Goal: Task Accomplishment & Management: Manage account settings

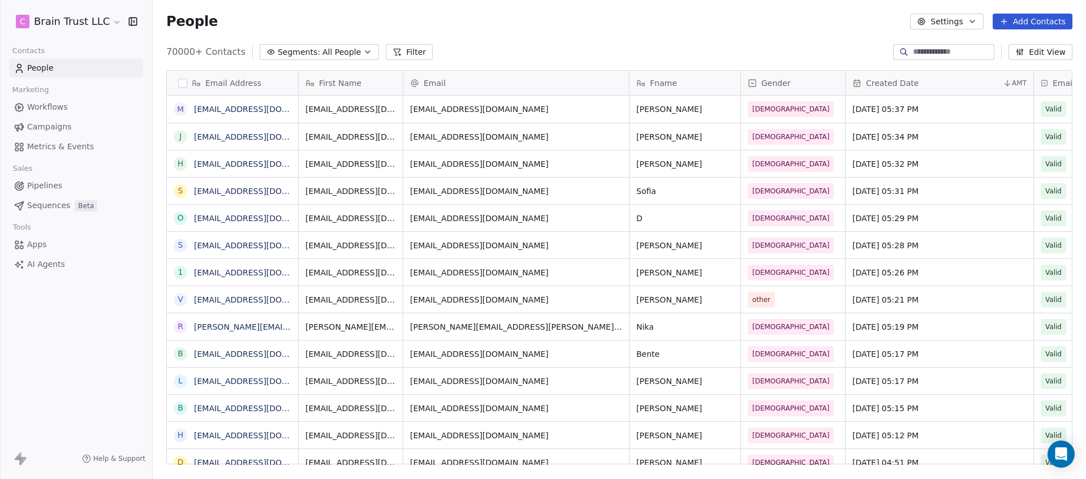
scroll to position [414, 925]
click at [422, 50] on button "Filter" at bounding box center [409, 52] width 47 height 16
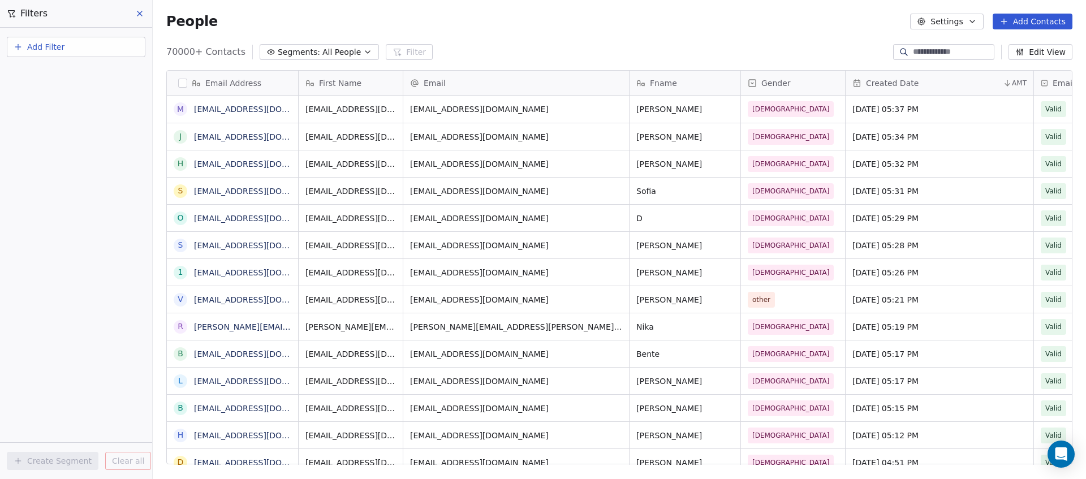
click at [81, 40] on button "Add Filter" at bounding box center [76, 47] width 139 height 20
click at [71, 70] on span "Contact properties" at bounding box center [56, 74] width 74 height 12
type input "******"
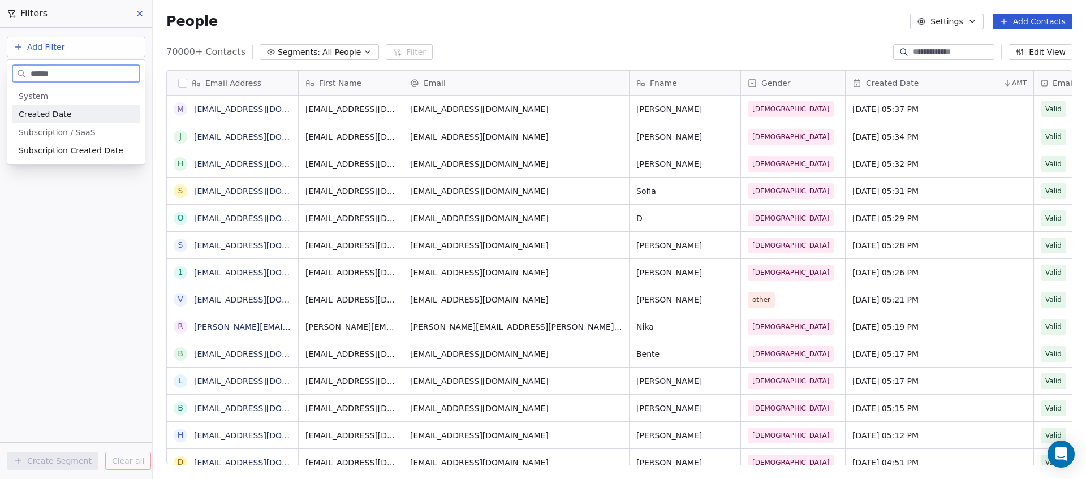
click at [72, 111] on div "Created Date" at bounding box center [76, 114] width 115 height 11
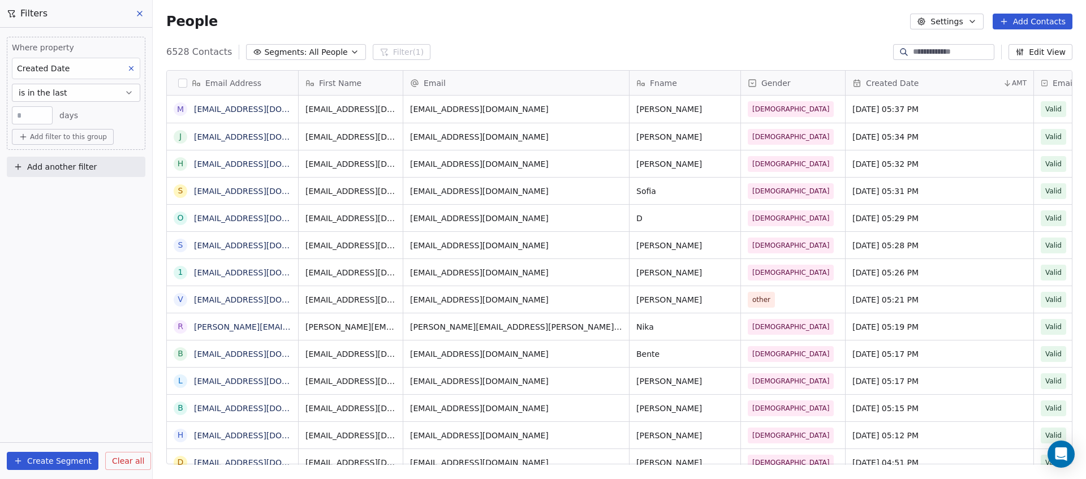
click at [27, 122] on div "**" at bounding box center [32, 115] width 41 height 18
click at [31, 118] on input "**" at bounding box center [32, 115] width 35 height 8
click at [85, 93] on button "is in the last" at bounding box center [76, 93] width 128 height 18
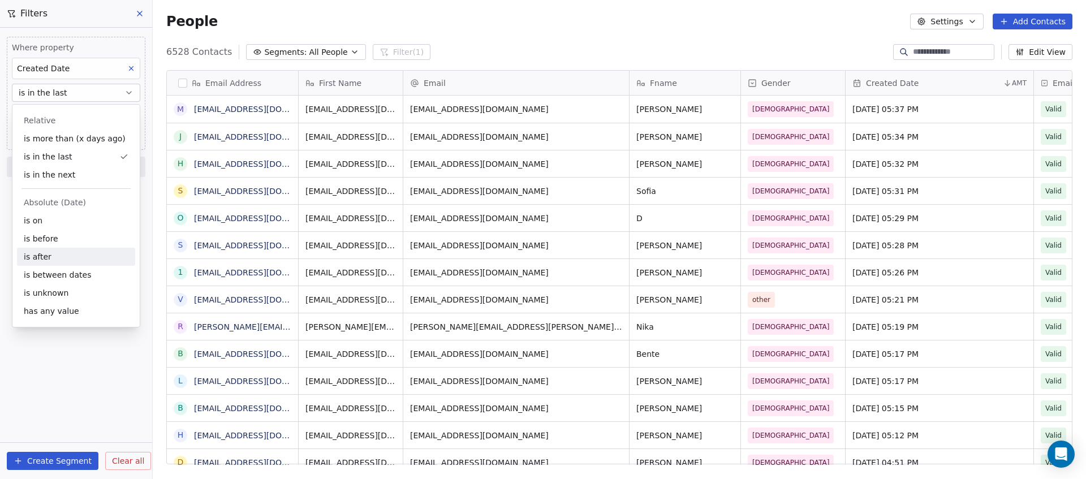
click at [89, 251] on div "is after" at bounding box center [76, 257] width 118 height 18
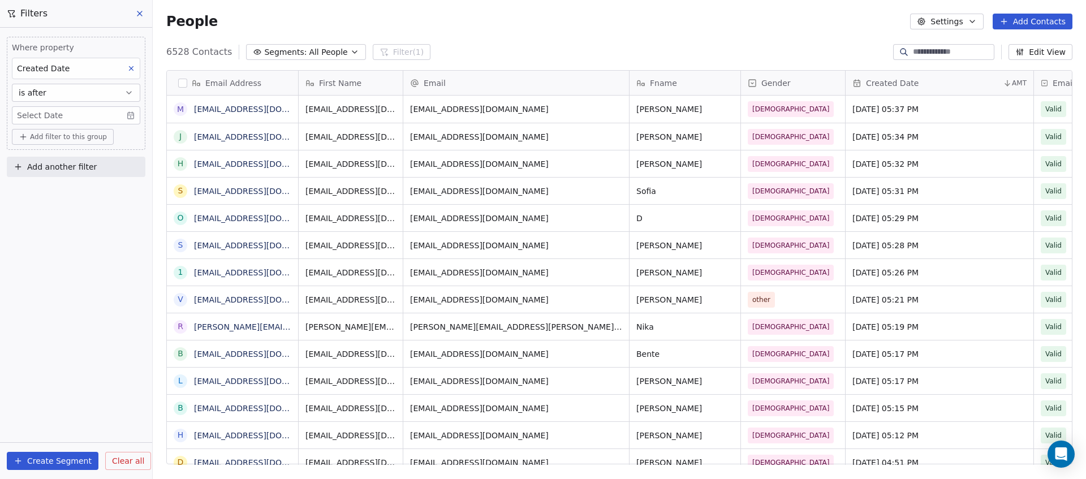
click at [75, 111] on body "C Brain Trust LLC Contacts People Marketing Workflows Campaigns Metrics & Event…" at bounding box center [543, 239] width 1086 height 479
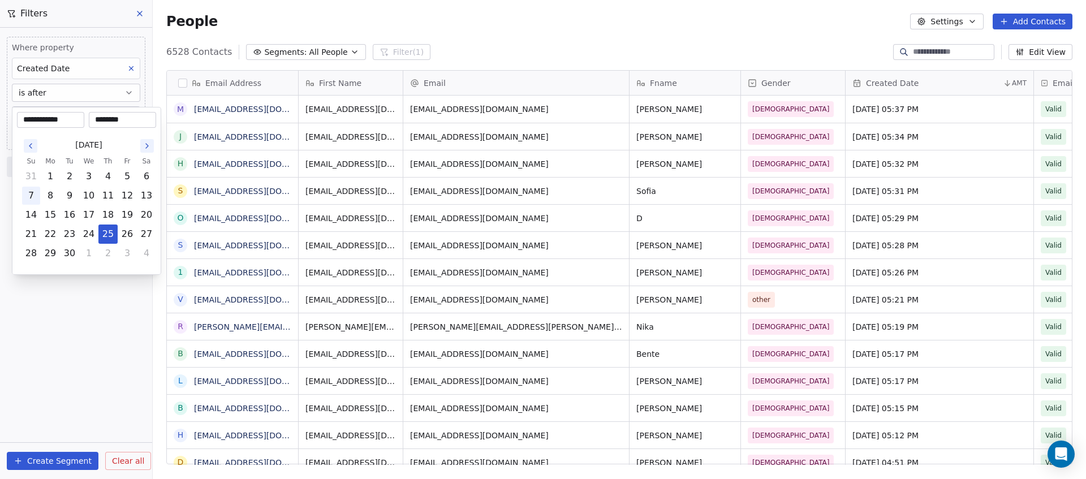
click at [35, 197] on button "7" at bounding box center [31, 196] width 18 height 18
type input "**********"
click at [98, 297] on html "C Brain Trust LLC Contacts People Marketing Workflows Campaigns Metrics & Event…" at bounding box center [543, 239] width 1086 height 479
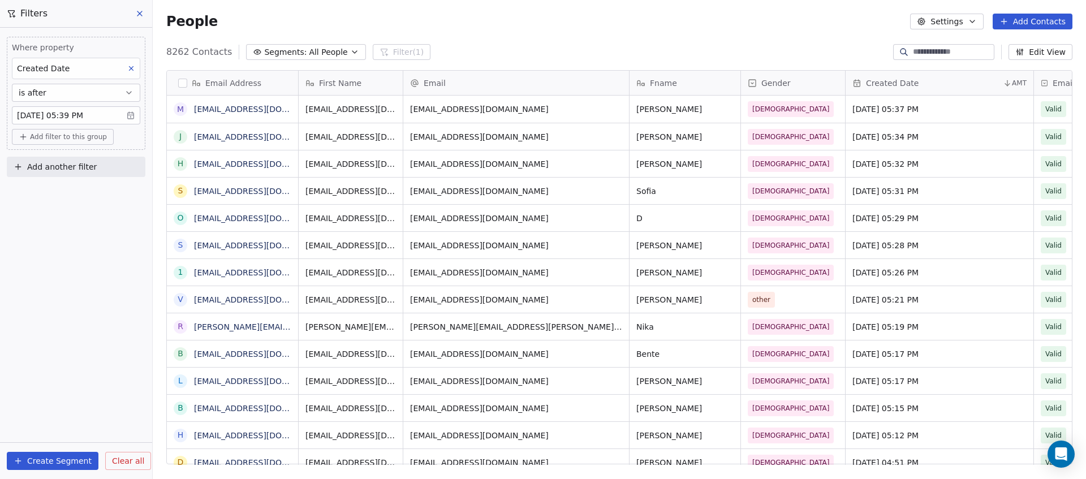
click at [90, 93] on button "is after" at bounding box center [76, 93] width 128 height 18
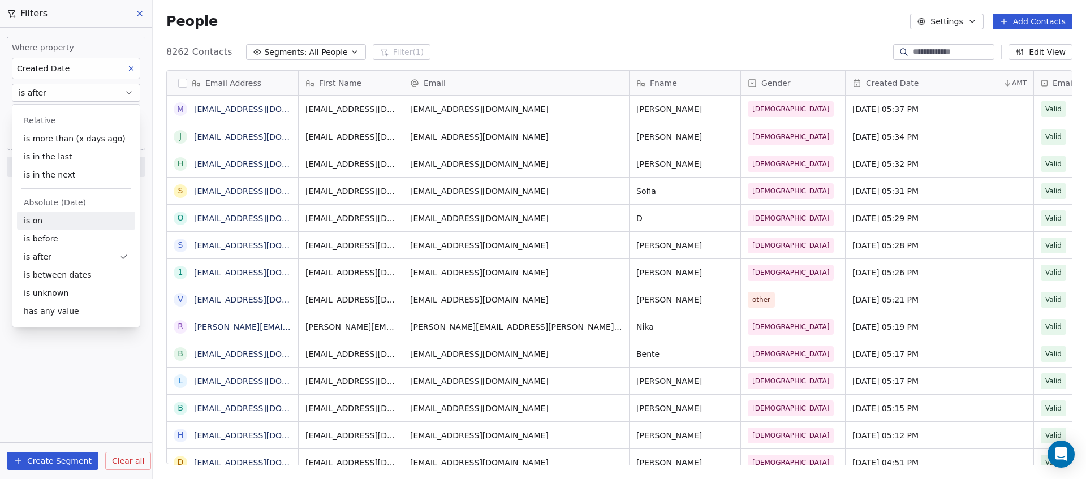
click at [80, 227] on div "is on" at bounding box center [76, 221] width 118 height 18
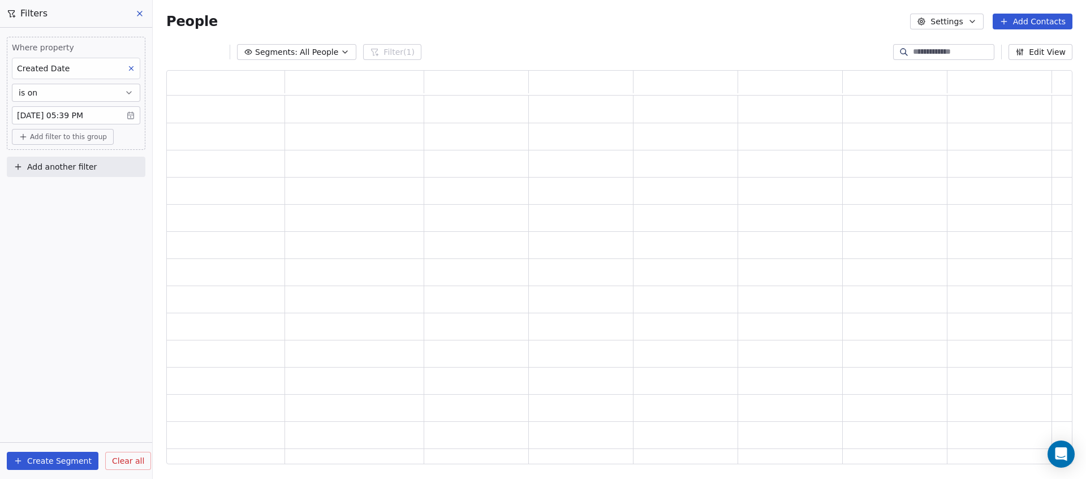
scroll to position [386, 898]
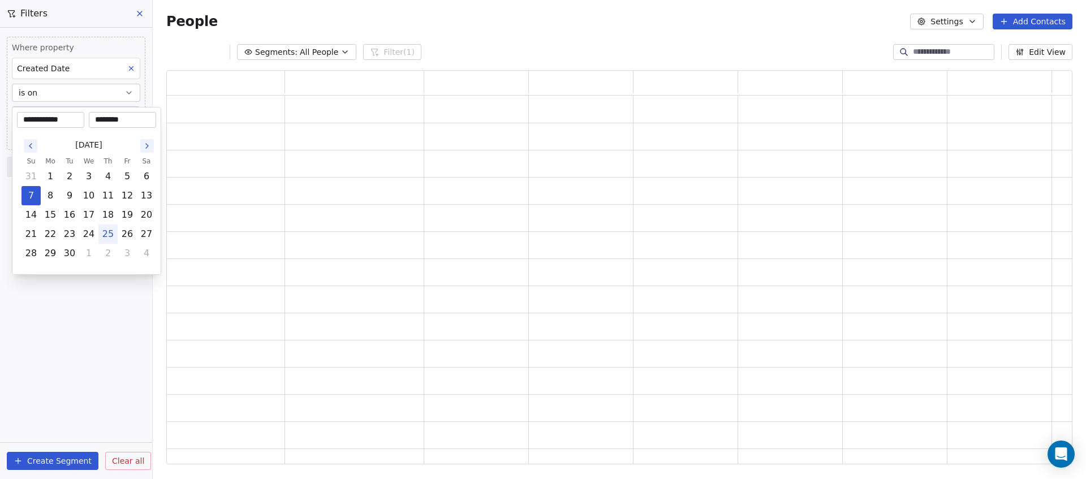
click at [93, 119] on body "**********" at bounding box center [543, 239] width 1086 height 479
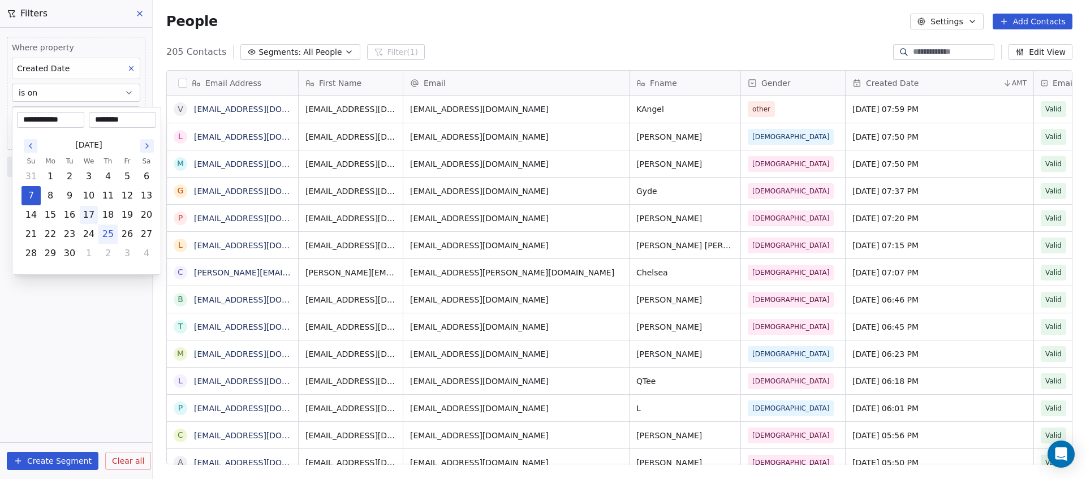
scroll to position [414, 925]
click at [110, 230] on button "25" at bounding box center [108, 234] width 18 height 18
type input "**********"
click at [72, 347] on html "C Brain Trust LLC Contacts People Marketing Workflows Campaigns Metrics & Event…" at bounding box center [543, 239] width 1086 height 479
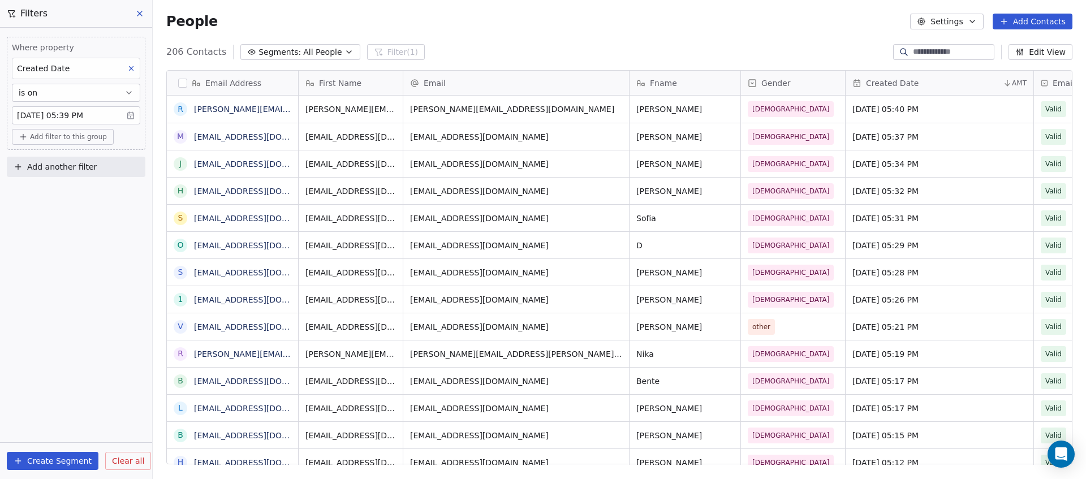
click at [143, 16] on icon at bounding box center [139, 13] width 9 height 9
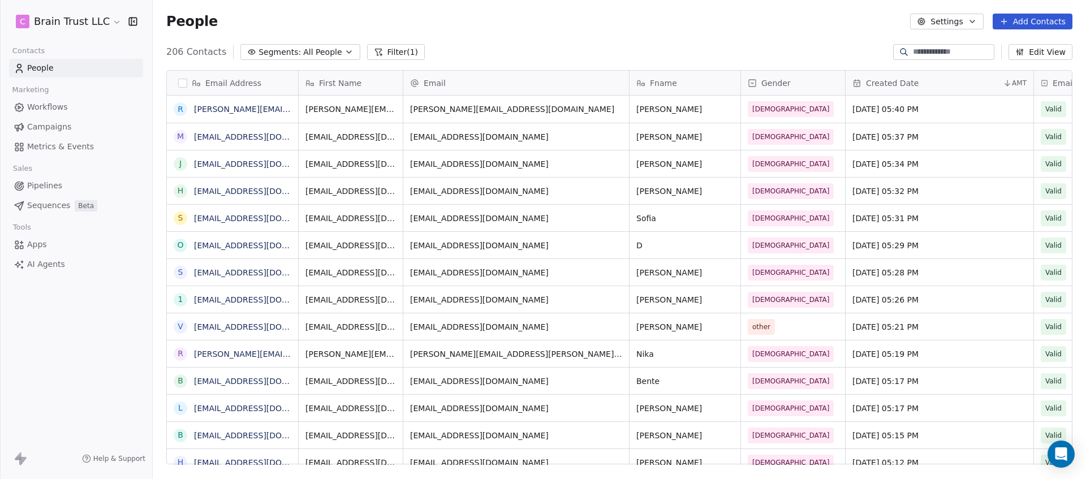
click at [54, 109] on span "Workflows" at bounding box center [47, 107] width 41 height 12
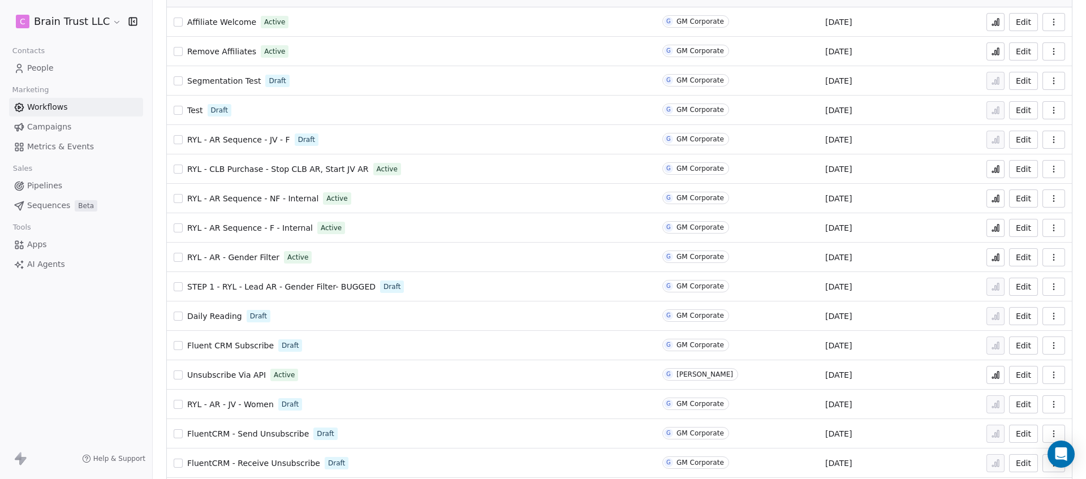
scroll to position [120, 0]
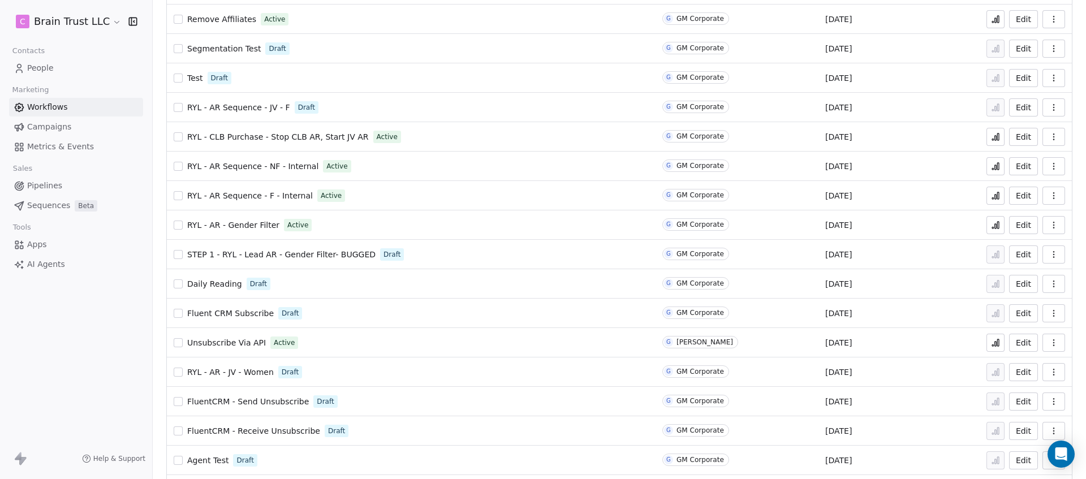
click at [353, 226] on div "RYL - AR - Gender Filter Active" at bounding box center [411, 225] width 475 height 16
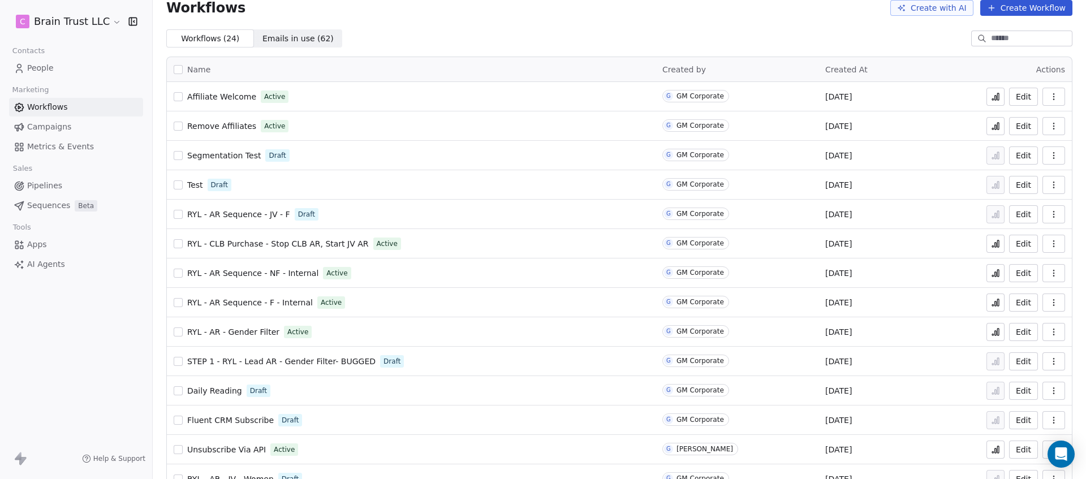
scroll to position [86, 0]
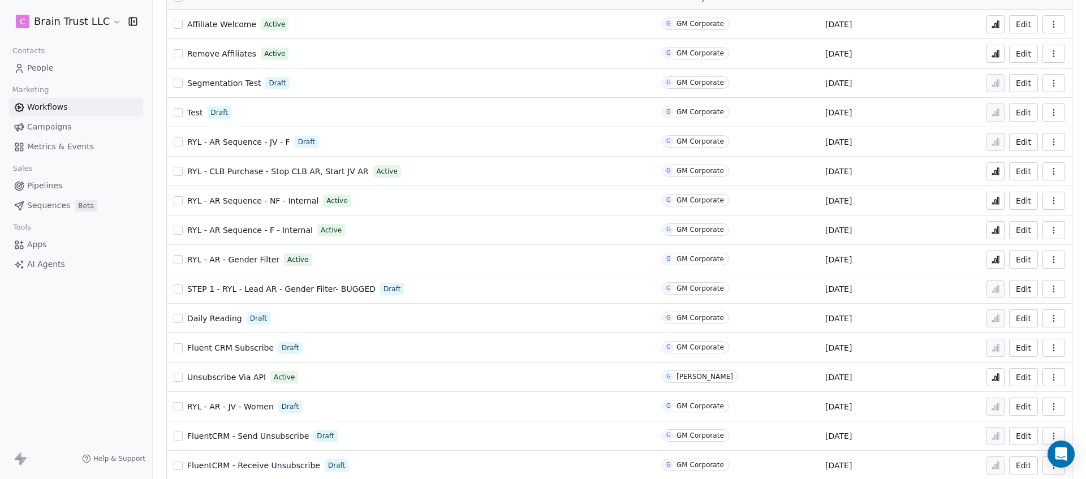
click at [262, 228] on span "RYL - AR Sequence - F - Internal" at bounding box center [250, 230] width 126 height 9
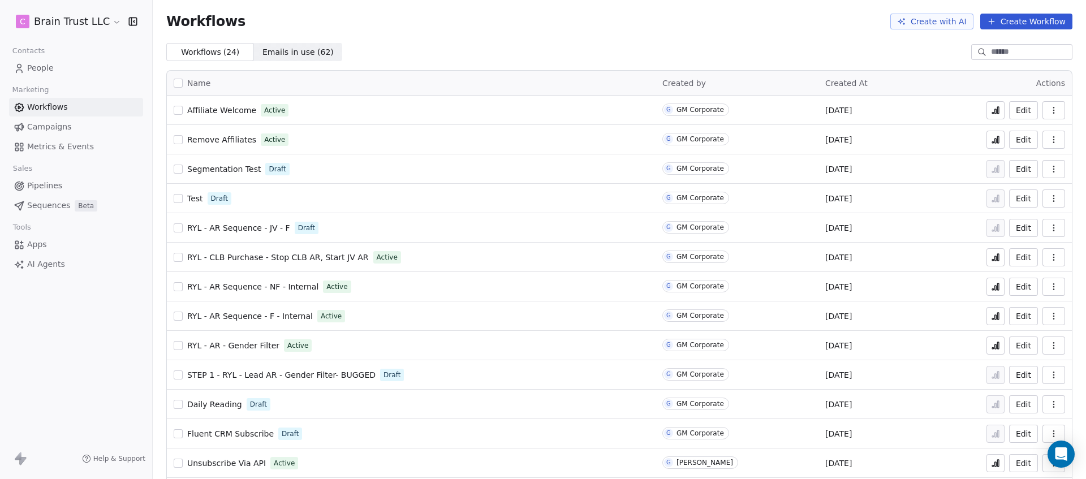
click at [1049, 315] on icon "button" at bounding box center [1053, 316] width 9 height 9
click at [1031, 367] on span "Duplicate" at bounding box center [1017, 361] width 38 height 11
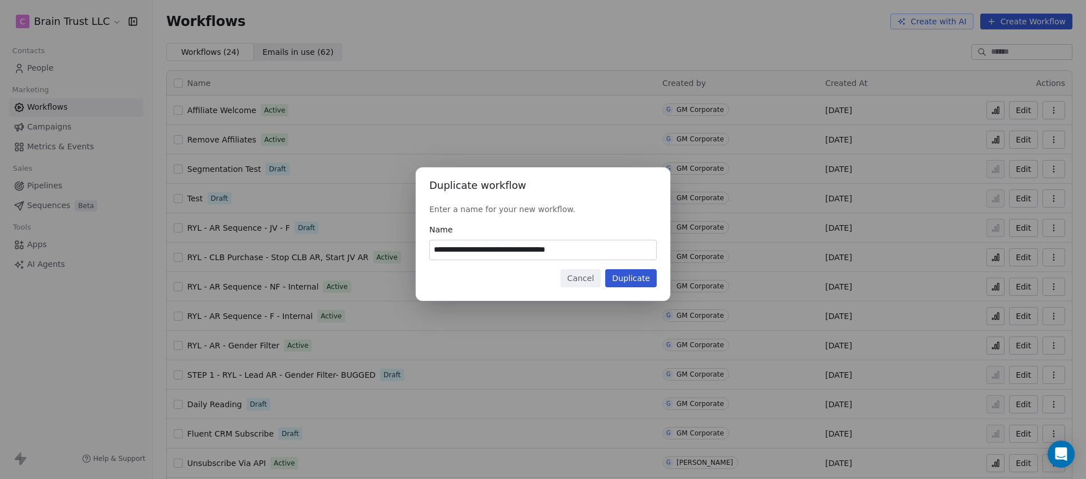
click at [632, 277] on button "Duplicate" at bounding box center [630, 278] width 51 height 18
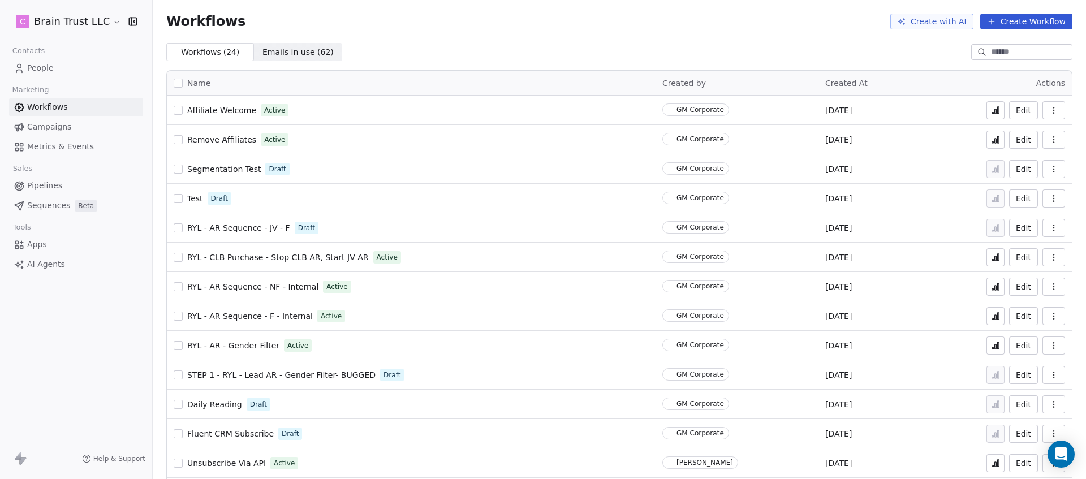
scroll to position [360, 0]
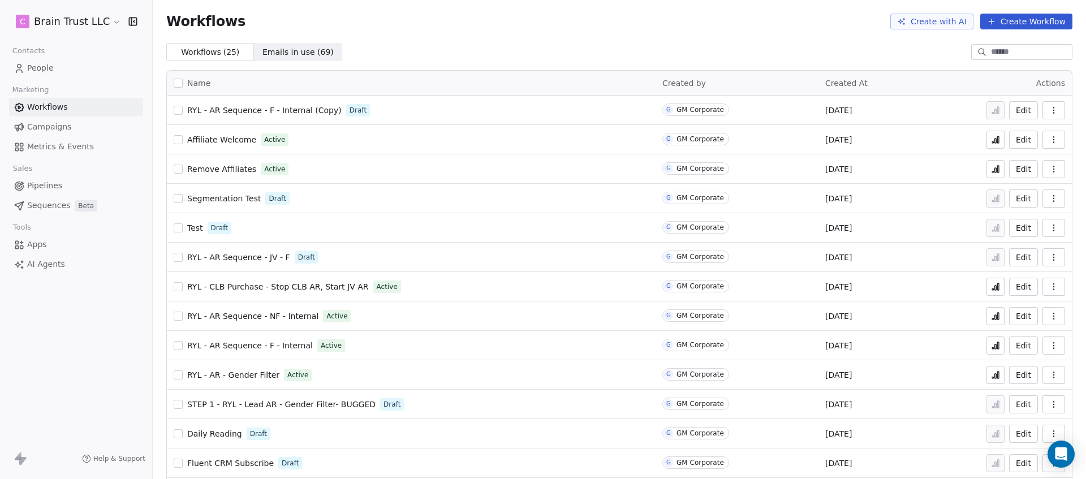
click at [75, 69] on link "People" at bounding box center [76, 68] width 134 height 19
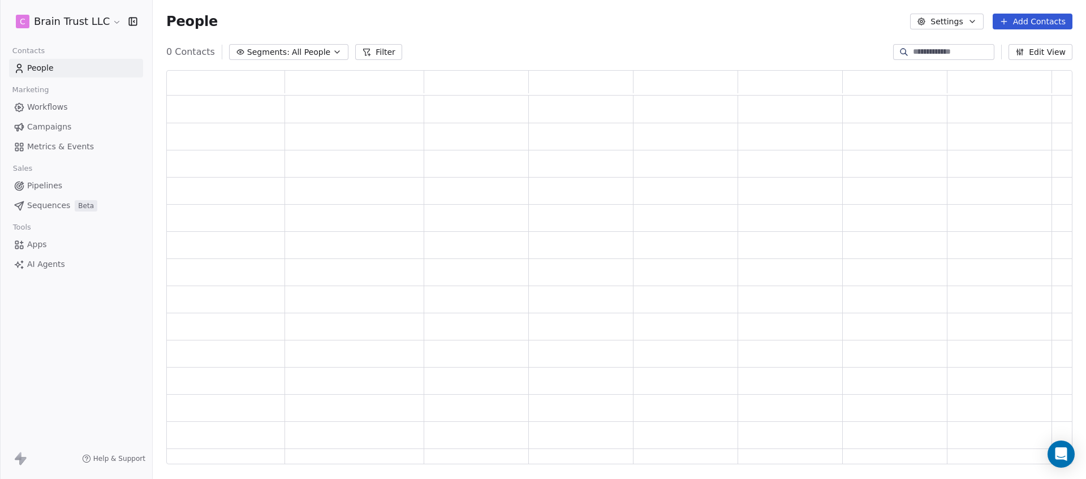
scroll to position [386, 898]
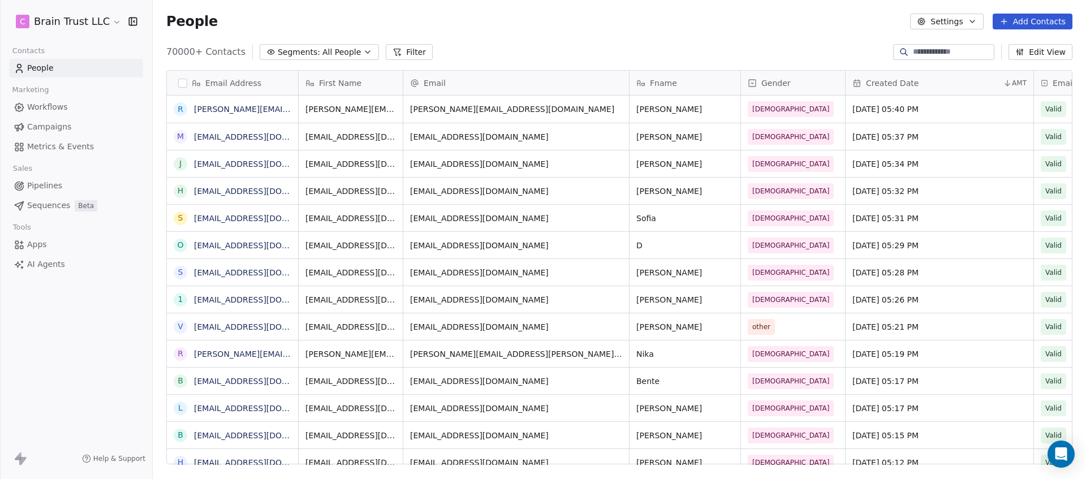
click at [307, 52] on span "Segments:" at bounding box center [299, 52] width 42 height 12
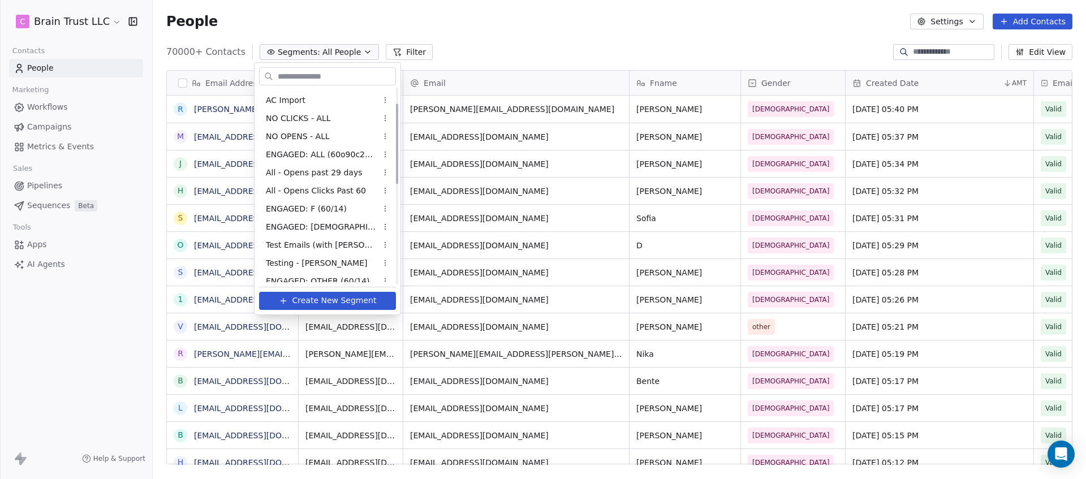
scroll to position [0, 0]
click at [307, 298] on span "Create New Segment" at bounding box center [334, 301] width 84 height 12
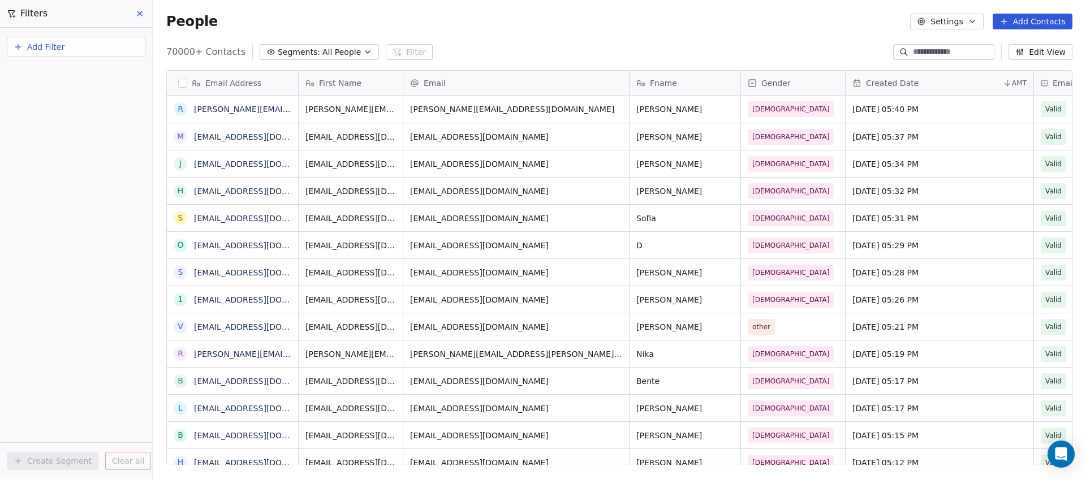
click at [44, 57] on div "Add Filter" at bounding box center [76, 49] width 139 height 25
click at [53, 46] on span "Add Filter" at bounding box center [45, 47] width 37 height 12
click at [64, 75] on span "Contact properties" at bounding box center [56, 74] width 74 height 12
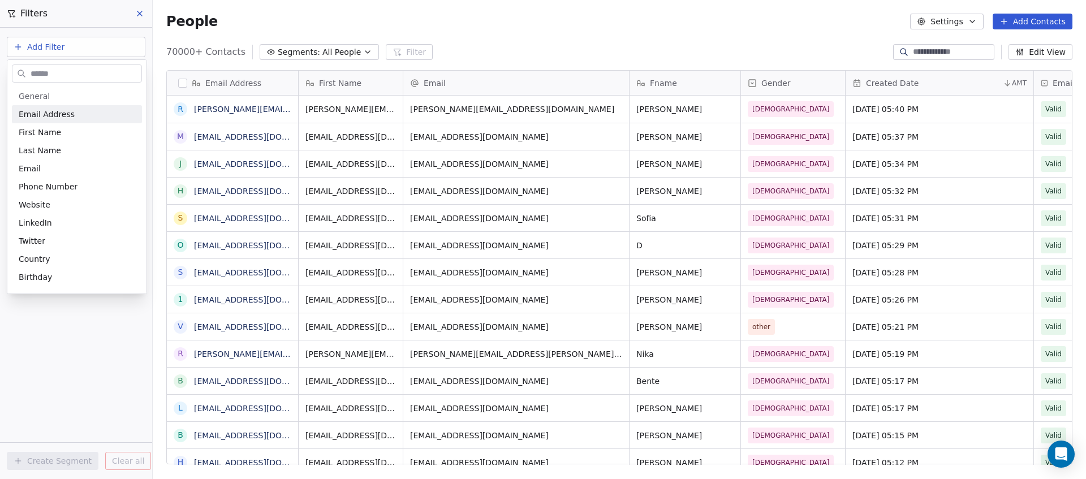
click at [487, 463] on html "C Brain Trust LLC Contacts People Marketing Workflows Campaigns Metrics & Event…" at bounding box center [543, 239] width 1086 height 479
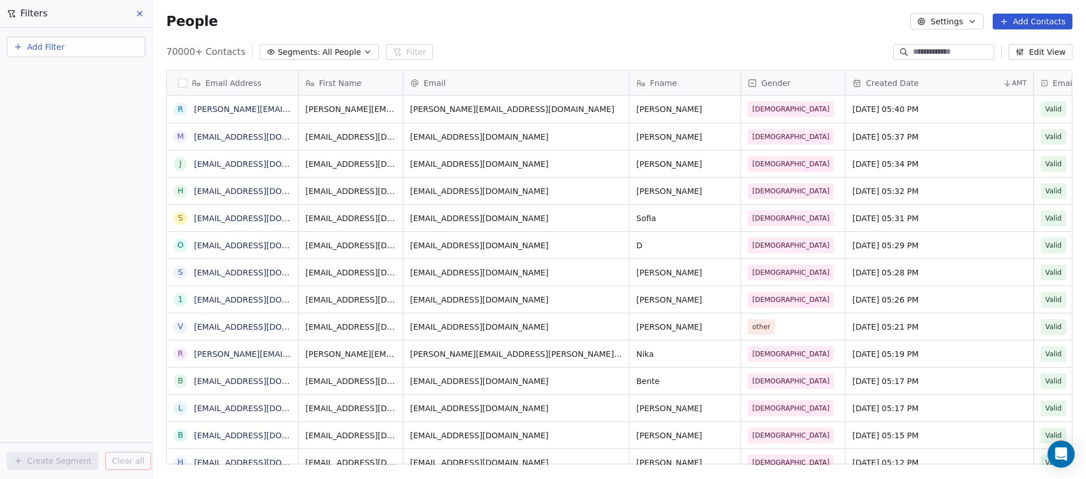
click at [140, 11] on icon at bounding box center [139, 13] width 9 height 9
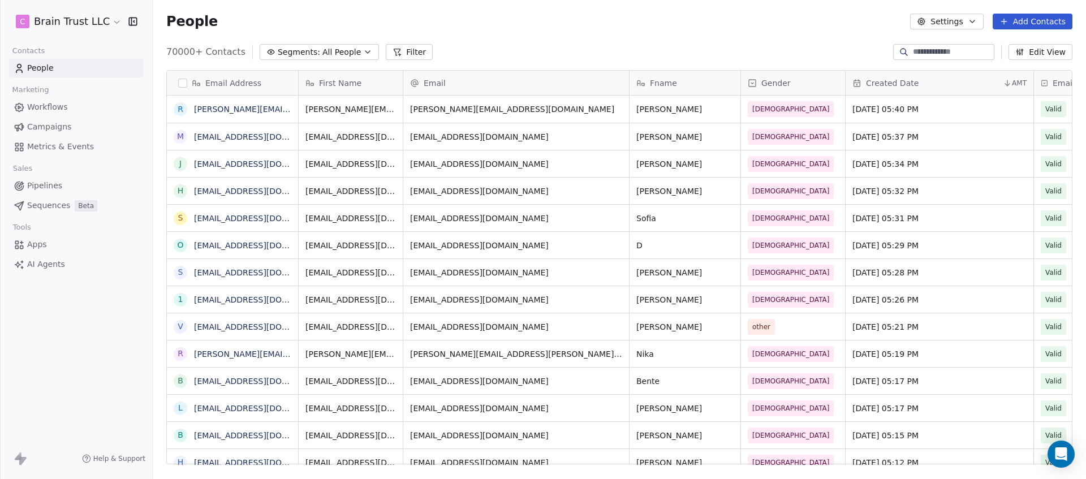
click at [63, 108] on span "Workflows" at bounding box center [47, 107] width 41 height 12
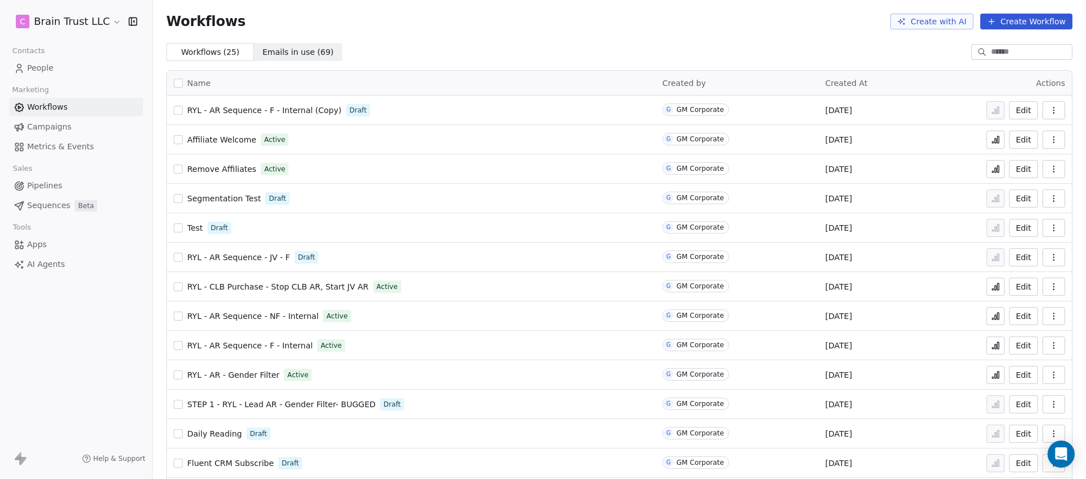
click at [1050, 347] on button "button" at bounding box center [1054, 346] width 23 height 18
click at [397, 347] on div "RYL - AR Sequence - F - Internal Active" at bounding box center [411, 346] width 475 height 16
click at [277, 348] on span "RYL - AR Sequence - F - Internal" at bounding box center [250, 345] width 126 height 9
click at [57, 68] on link "People" at bounding box center [76, 68] width 134 height 19
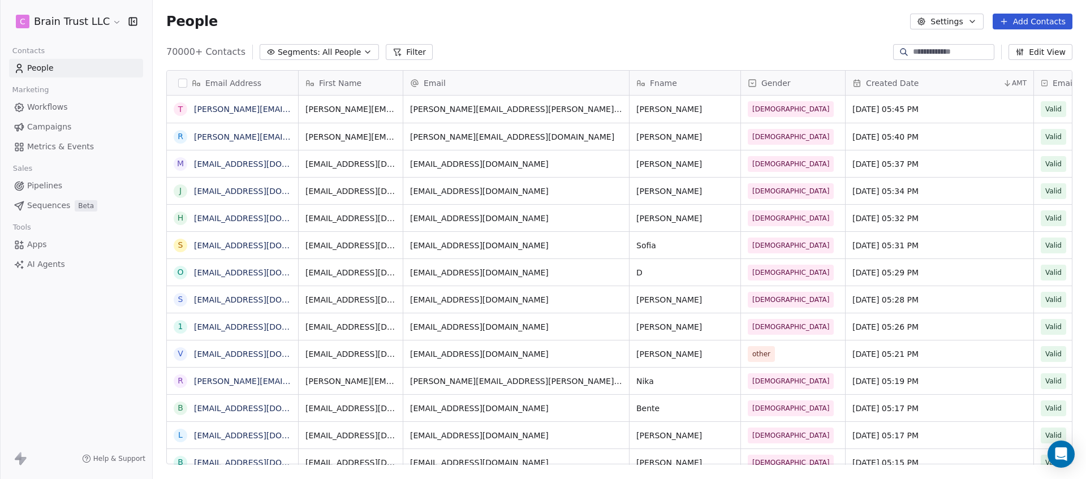
scroll to position [414, 925]
click at [322, 49] on span "All People" at bounding box center [341, 52] width 38 height 12
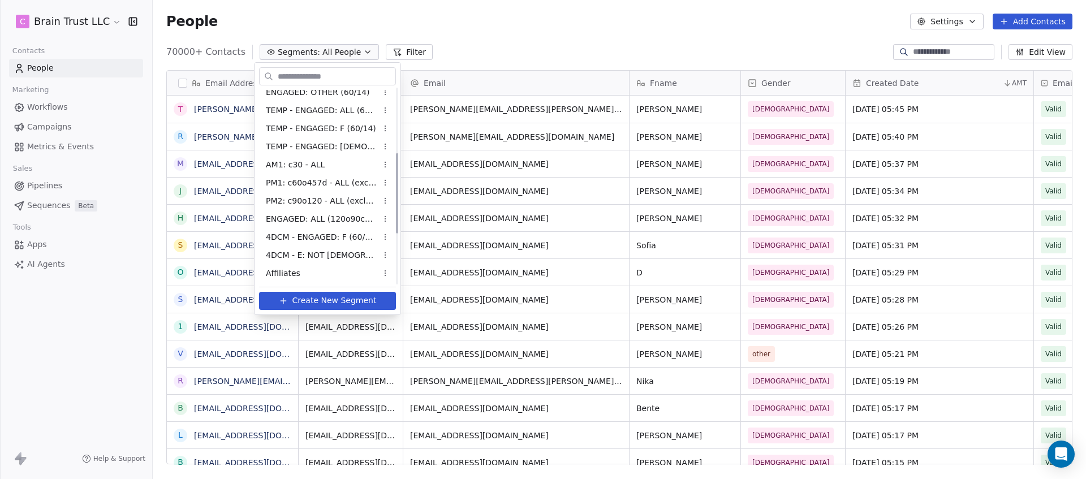
scroll to position [0, 0]
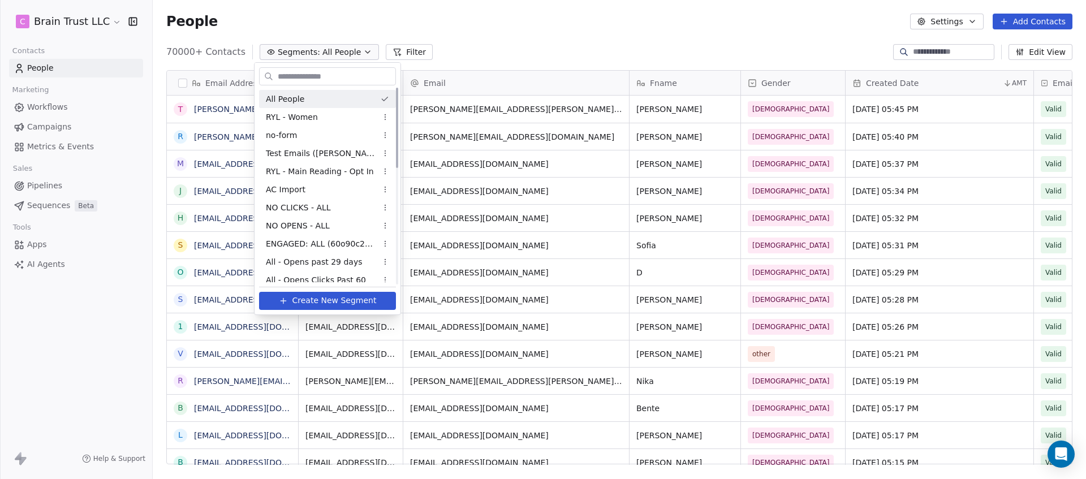
click at [407, 58] on html "C Brain Trust LLC Contacts People Marketing Workflows Campaigns Metrics & Event…" at bounding box center [543, 239] width 1086 height 479
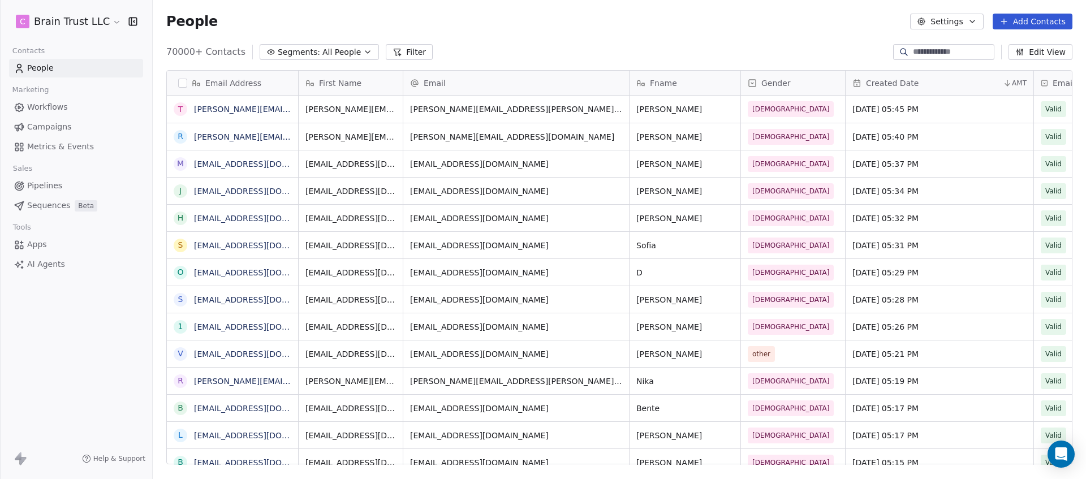
click at [411, 51] on button "Filter" at bounding box center [409, 52] width 47 height 16
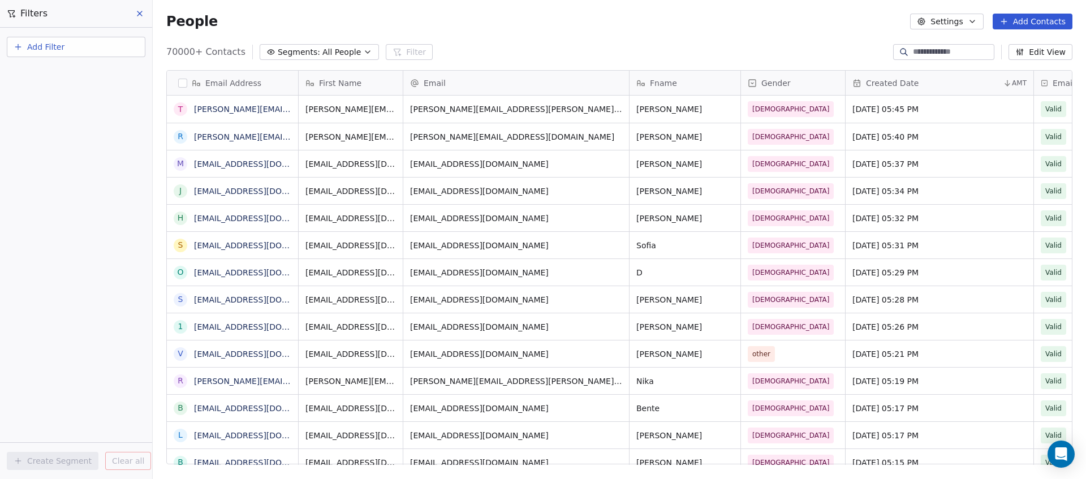
click at [92, 45] on button "Add Filter" at bounding box center [76, 47] width 139 height 20
click at [68, 77] on span "Contact properties" at bounding box center [56, 74] width 74 height 12
type input "***"
click at [70, 111] on div "Tags" at bounding box center [76, 114] width 115 height 11
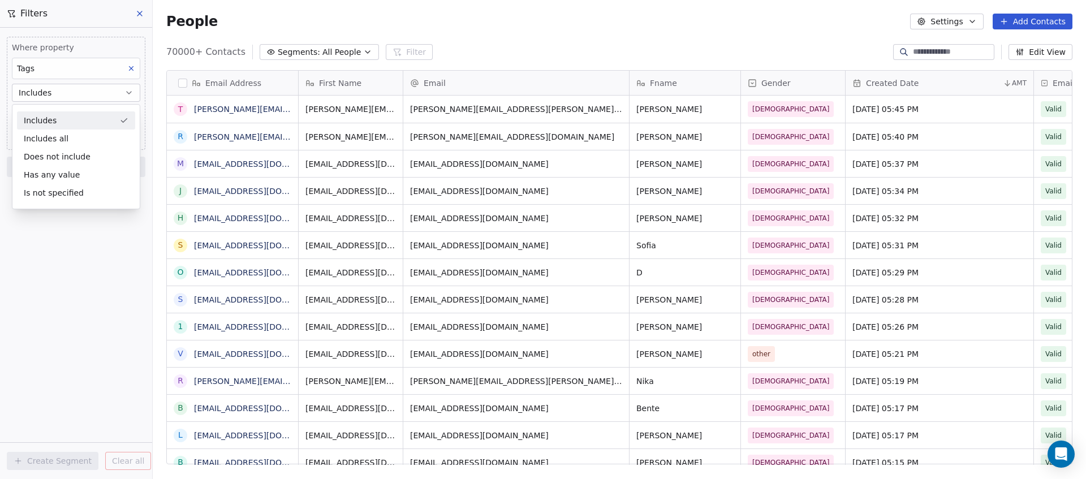
click at [89, 123] on div "Includes" at bounding box center [76, 120] width 118 height 18
click at [89, 113] on body "C Brain Trust LLC Contacts People Marketing Workflows Campaigns Metrics & Event…" at bounding box center [543, 239] width 1086 height 479
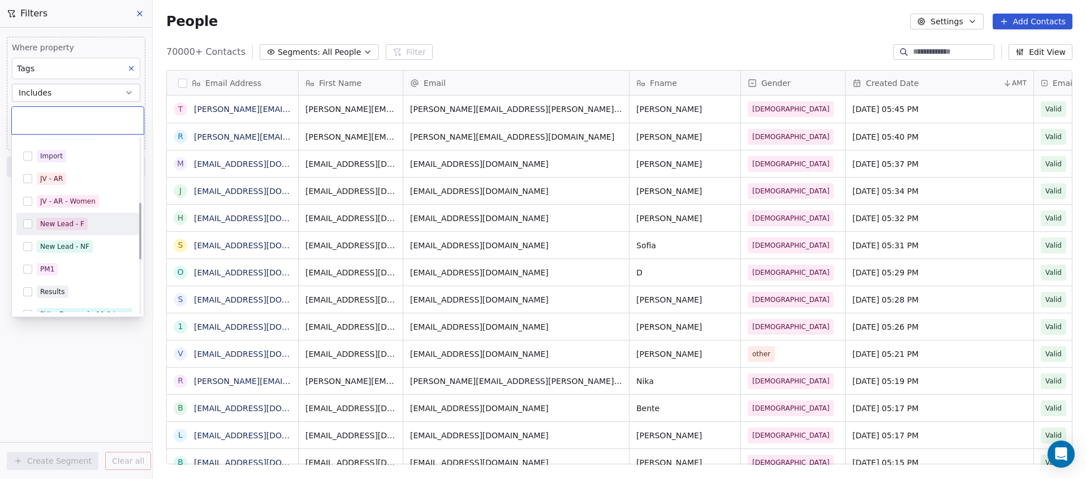
scroll to position [200, 0]
click at [99, 242] on div "New Lead - F" at bounding box center [85, 244] width 96 height 12
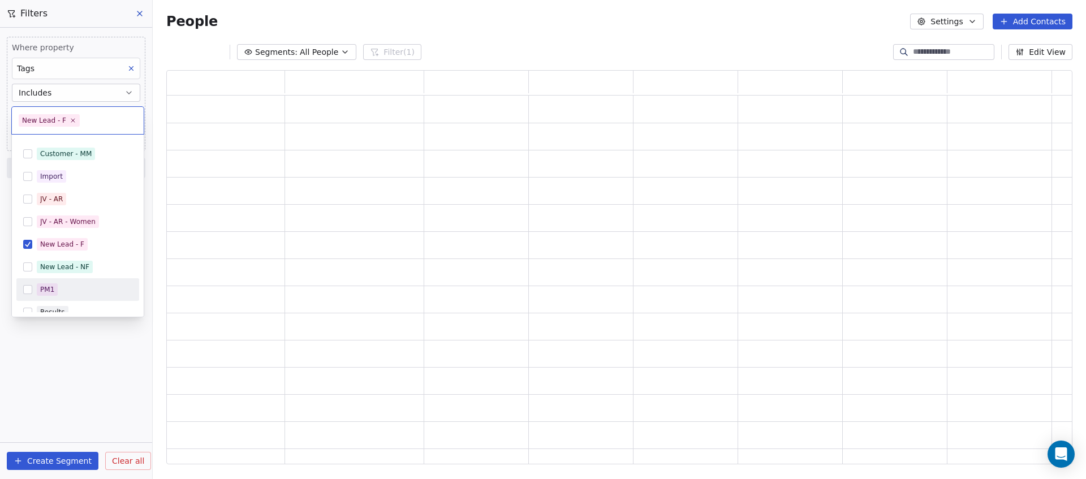
click at [100, 358] on html "C Brain Trust LLC Contacts People Marketing Workflows Campaigns Metrics & Event…" at bounding box center [543, 239] width 1086 height 479
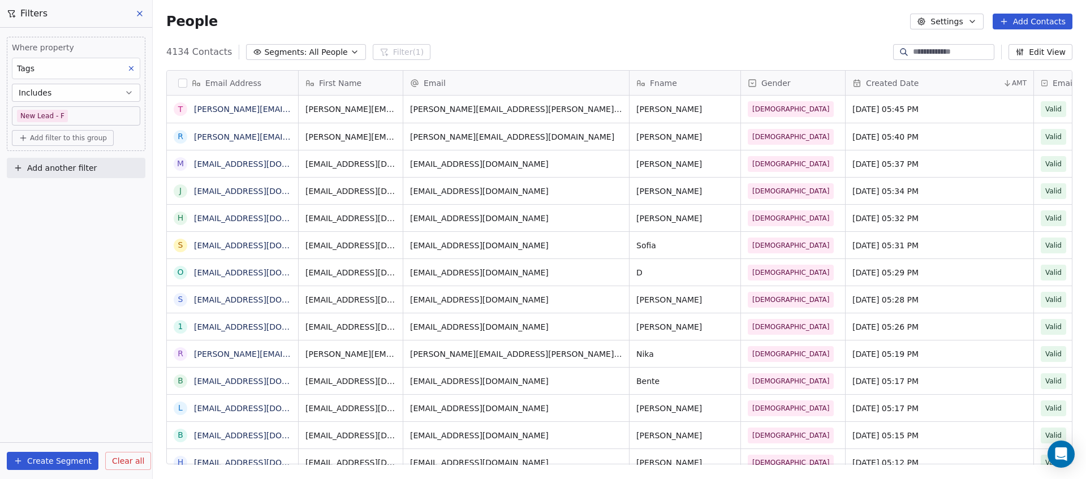
scroll to position [414, 925]
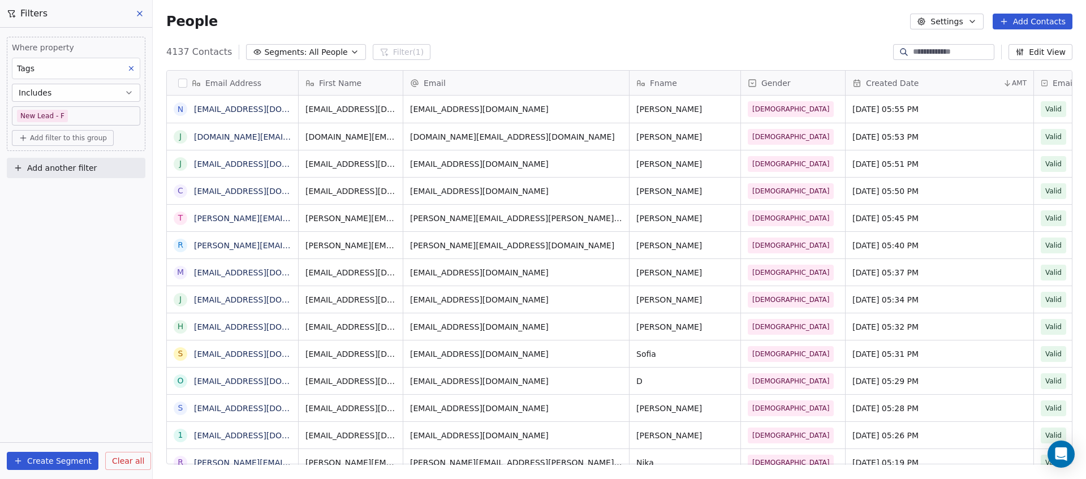
click at [104, 109] on body "C Brain Trust LLC Contacts People Marketing Workflows Campaigns Metrics & Event…" at bounding box center [543, 239] width 1086 height 479
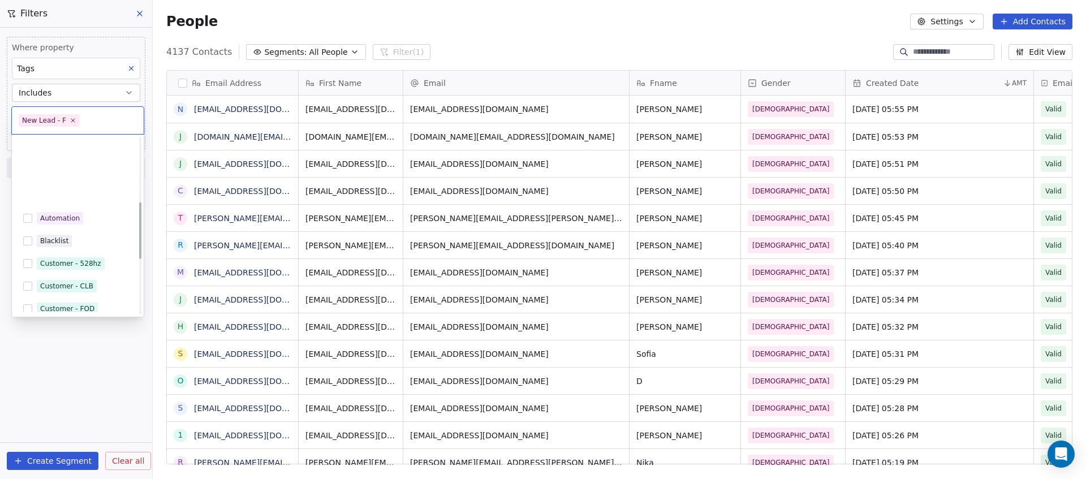
scroll to position [200, 0]
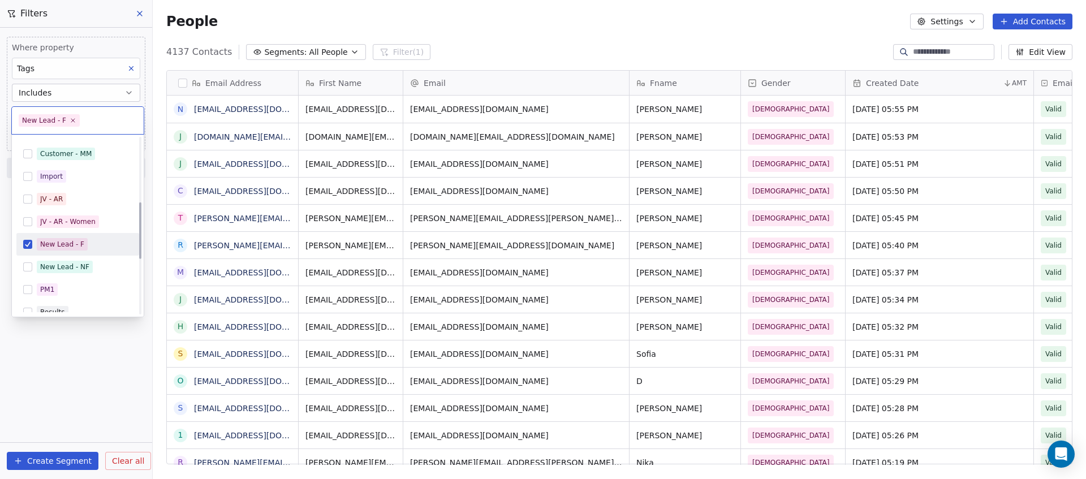
click at [136, 60] on html "C Brain Trust LLC Contacts People Marketing Workflows Campaigns Metrics & Event…" at bounding box center [543, 239] width 1086 height 479
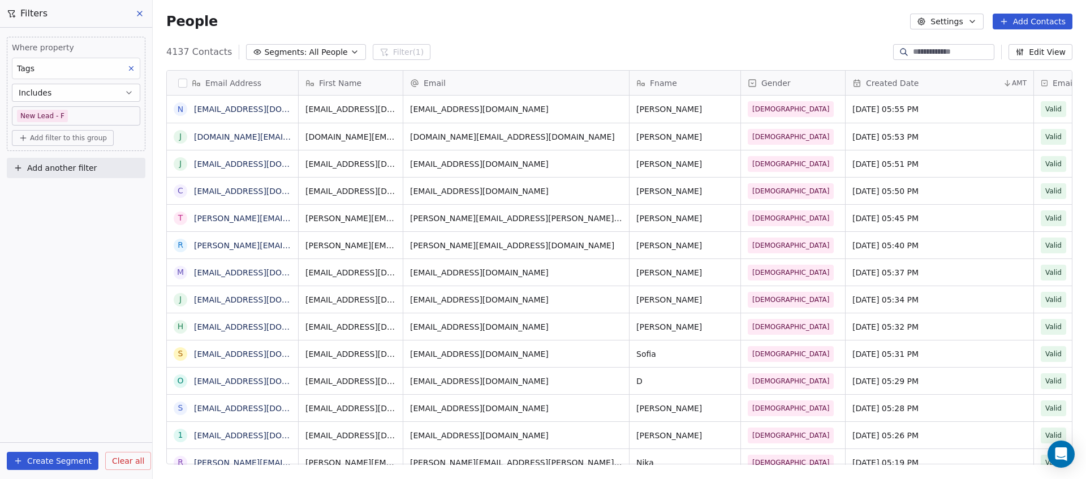
click at [134, 66] on icon at bounding box center [131, 68] width 8 height 8
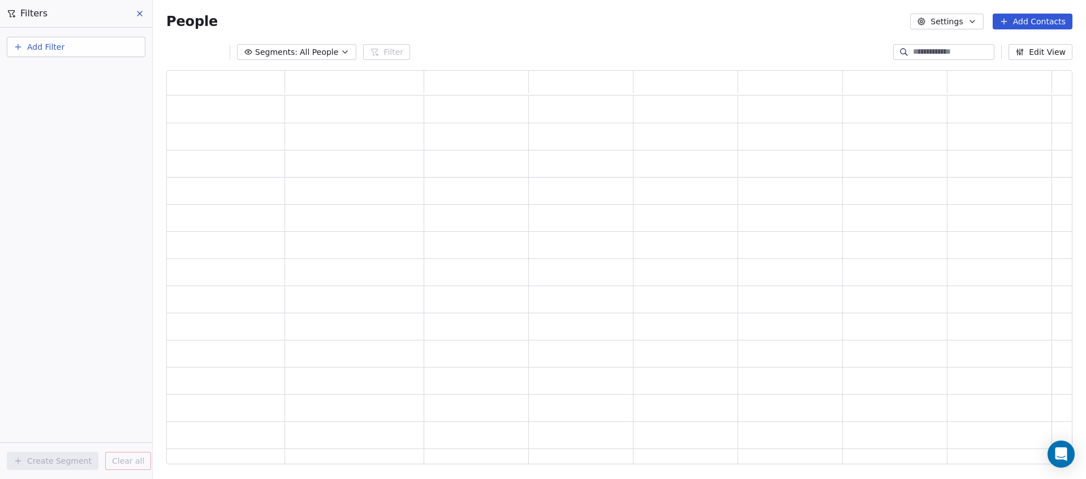
scroll to position [386, 898]
click at [82, 48] on button "Add Filter" at bounding box center [76, 47] width 139 height 20
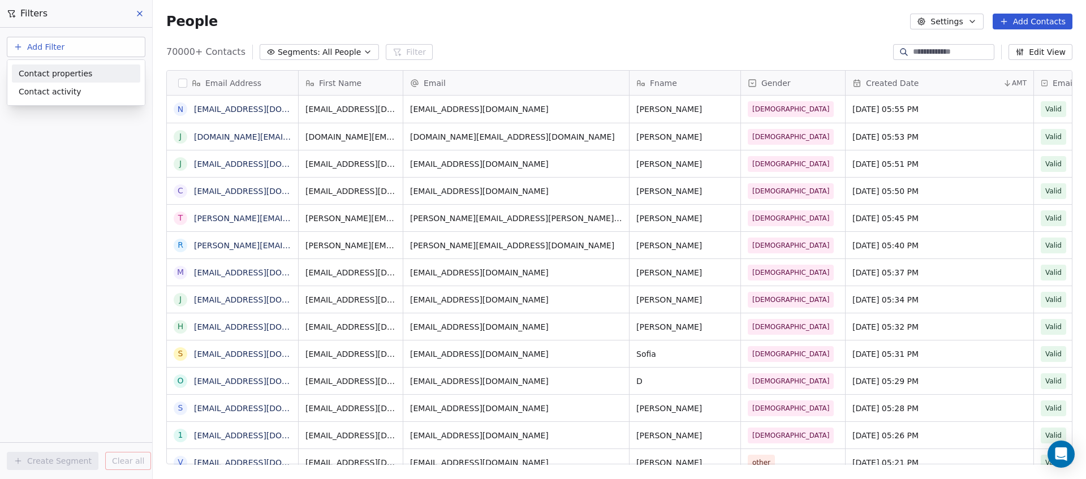
scroll to position [414, 925]
click at [77, 70] on span "Contact properties" at bounding box center [56, 74] width 74 height 12
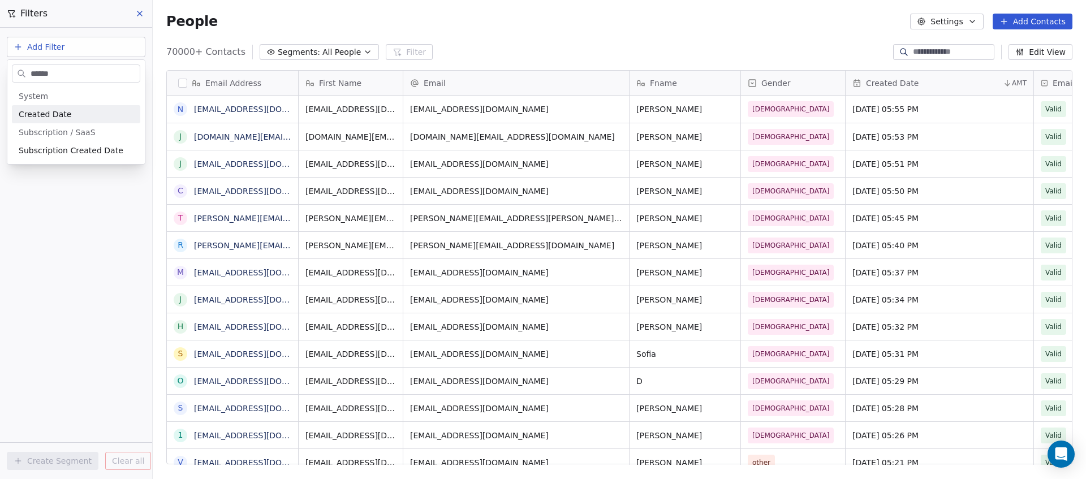
type input "******"
click at [111, 110] on div "Created Date" at bounding box center [76, 114] width 115 height 11
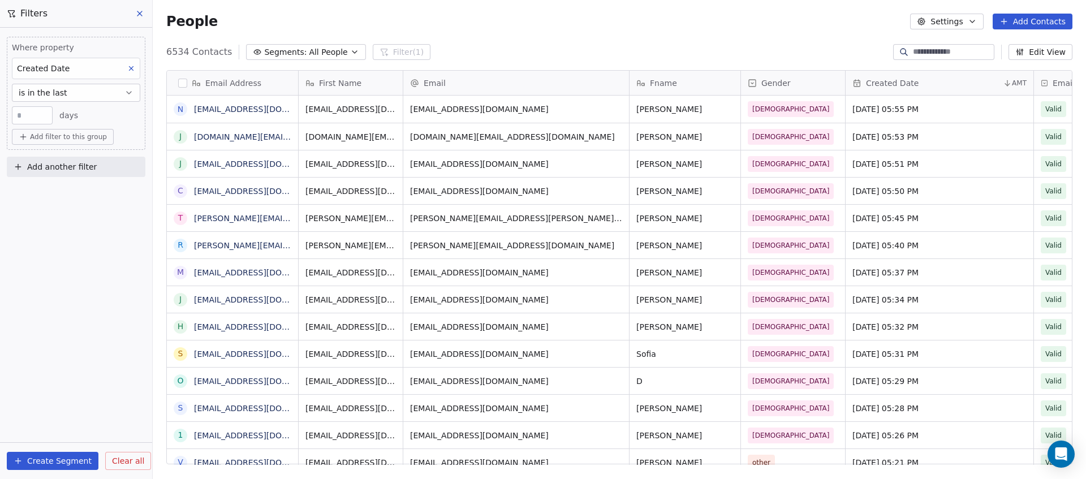
click at [30, 117] on input "**" at bounding box center [32, 115] width 35 height 8
click at [86, 92] on button "is in the last" at bounding box center [76, 93] width 128 height 18
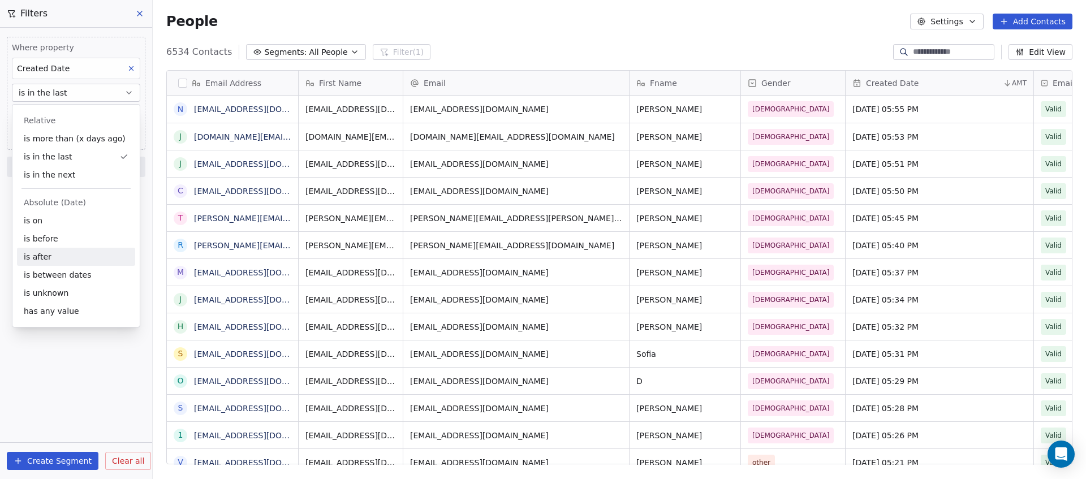
click at [83, 251] on div "is after" at bounding box center [76, 257] width 118 height 18
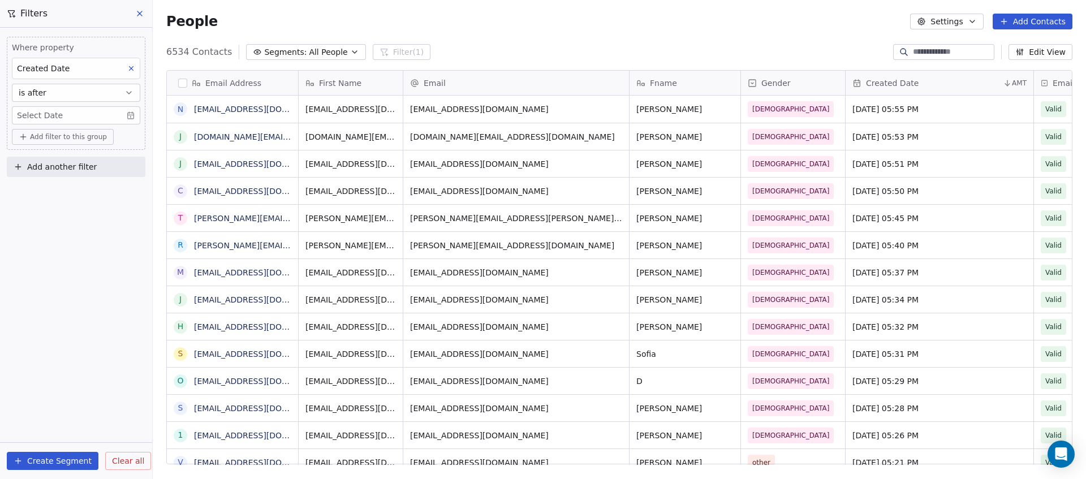
click at [48, 111] on body "C Brain Trust LLC Contacts People Marketing Workflows Campaigns Metrics & Event…" at bounding box center [543, 239] width 1086 height 479
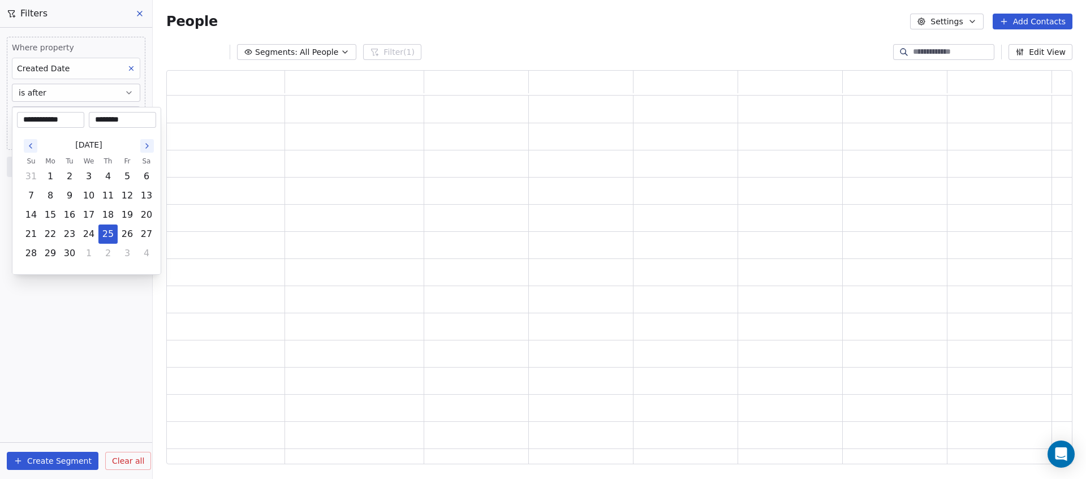
click at [54, 96] on html "**********" at bounding box center [543, 239] width 1086 height 479
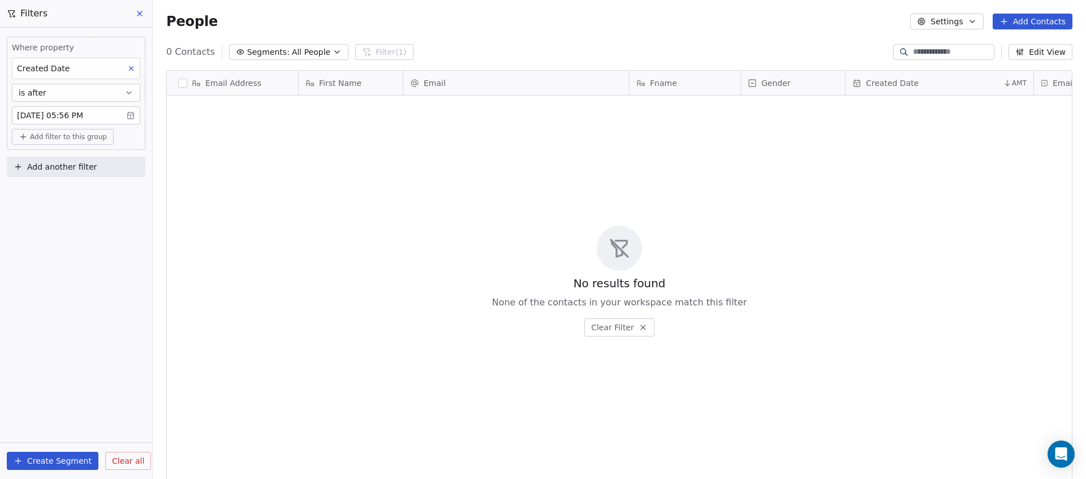
click at [63, 89] on button "is after" at bounding box center [76, 93] width 128 height 18
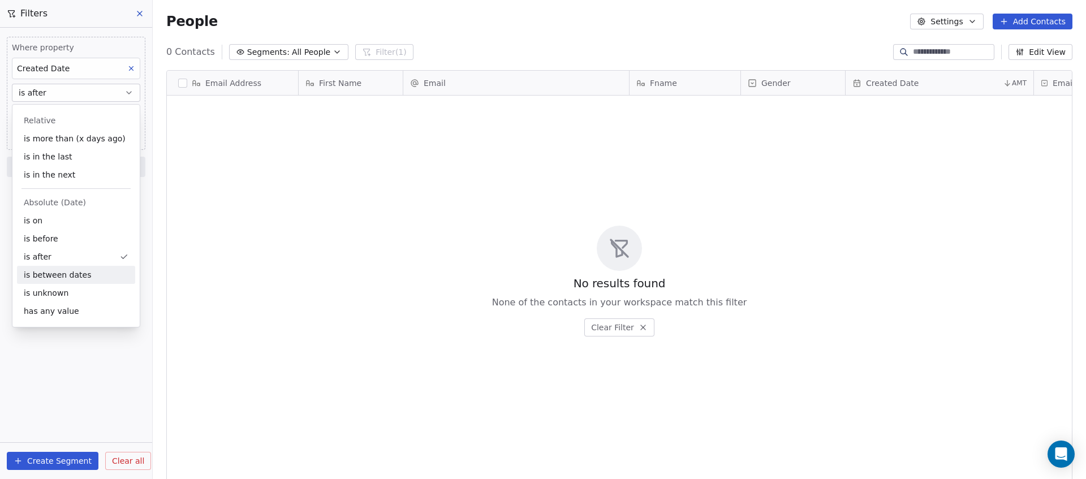
click at [68, 278] on div "is between dates" at bounding box center [76, 275] width 118 height 18
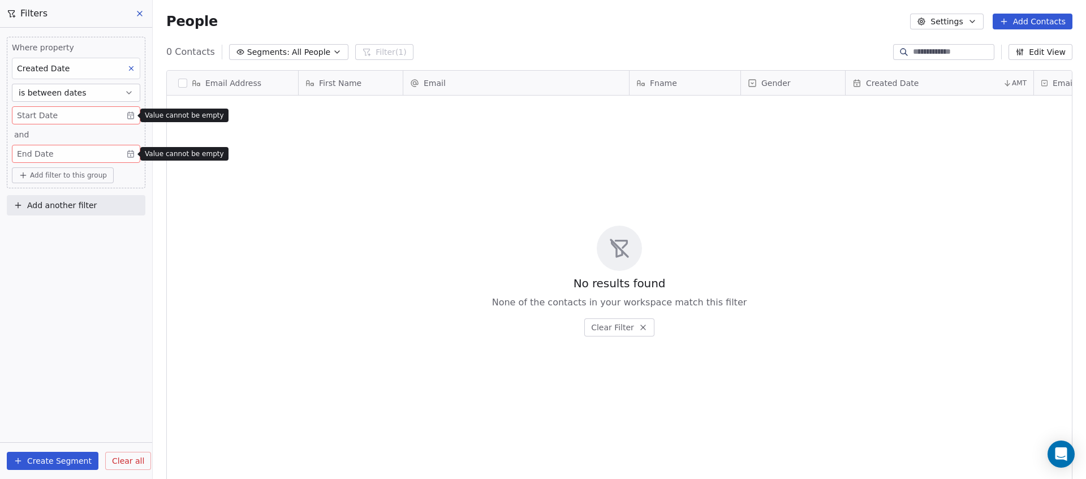
click at [35, 109] on body "C Brain Trust LLC Contacts People Marketing Workflows Campaigns Metrics & Event…" at bounding box center [543, 239] width 1086 height 479
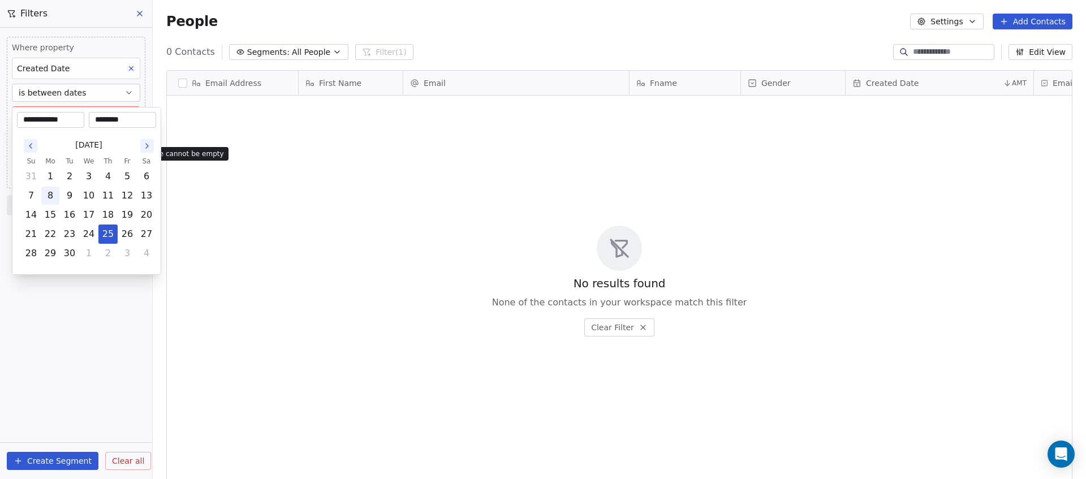
click at [55, 201] on button "8" at bounding box center [50, 196] width 18 height 18
type input "**********"
click at [120, 118] on input "********" at bounding box center [122, 119] width 63 height 11
drag, startPoint x: 104, startPoint y: 120, endPoint x: 89, endPoint y: 122, distance: 14.2
click at [89, 122] on div "********" at bounding box center [122, 120] width 67 height 16
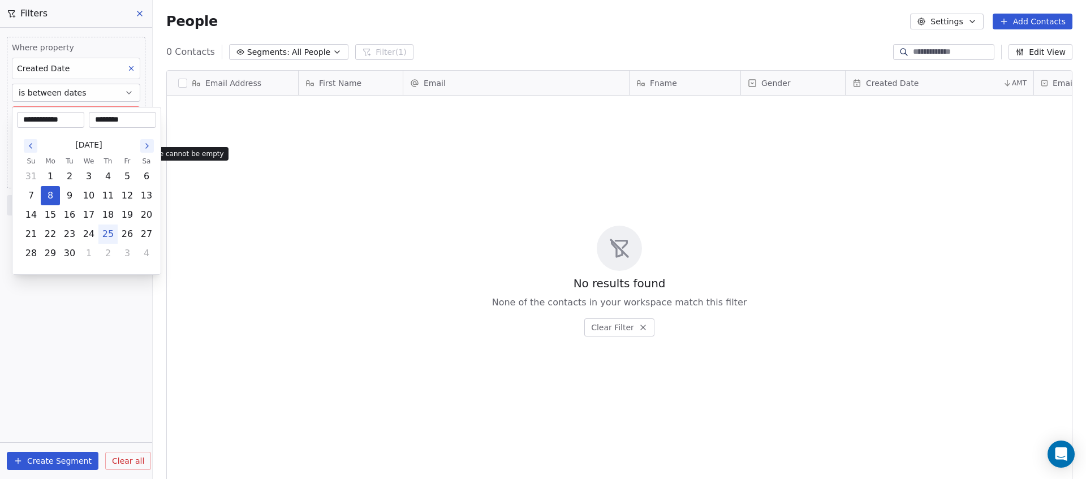
type input "********"
click at [87, 303] on html "**********" at bounding box center [543, 239] width 1086 height 479
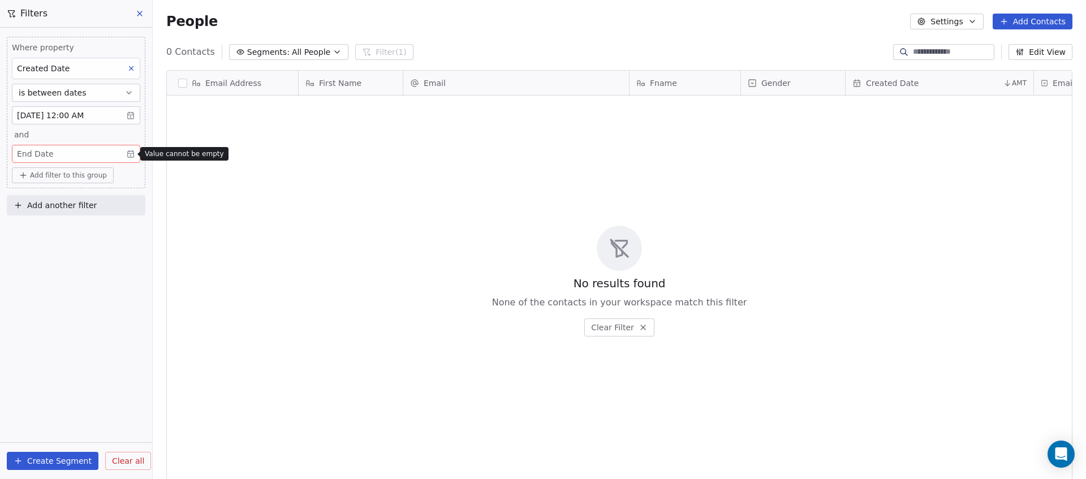
click at [99, 147] on body "C Brain Trust LLC Contacts People Marketing Workflows Campaigns Metrics & Event…" at bounding box center [543, 239] width 1086 height 479
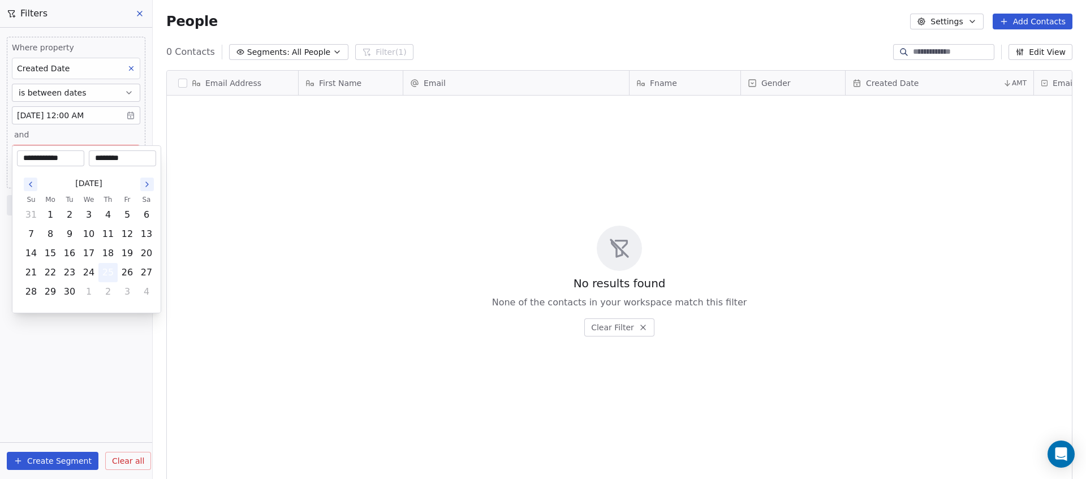
click at [109, 264] on button "25" at bounding box center [108, 273] width 18 height 18
click at [107, 270] on button "25" at bounding box center [108, 273] width 18 height 18
click at [100, 354] on html "**********" at bounding box center [543, 239] width 1086 height 479
